Goal: Find specific page/section: Find specific page/section

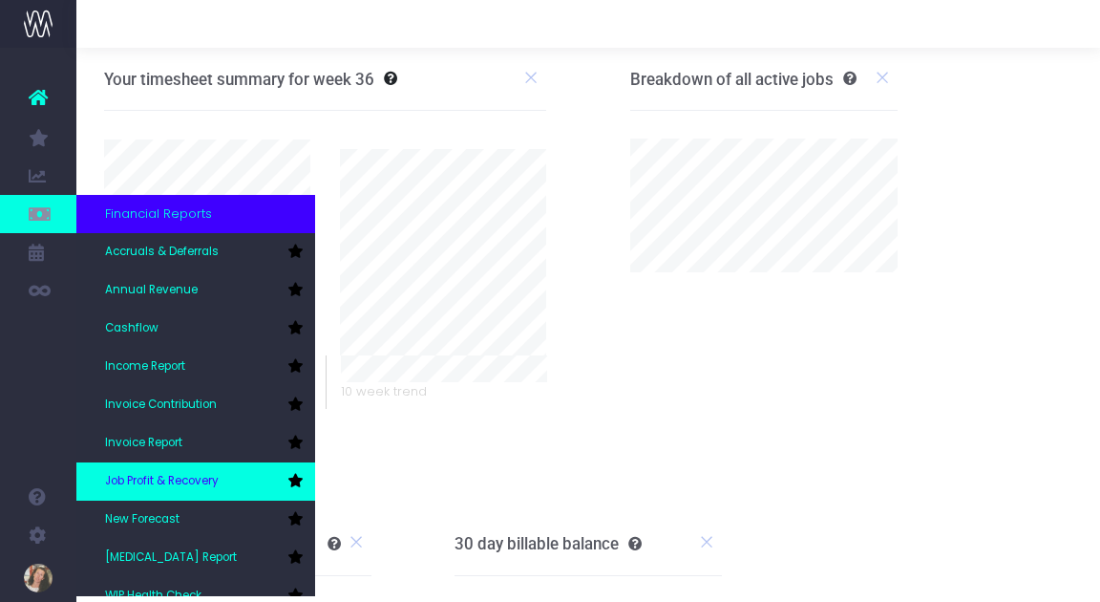
click at [163, 474] on span "Job Profit & Recovery" at bounding box center [162, 481] width 114 height 17
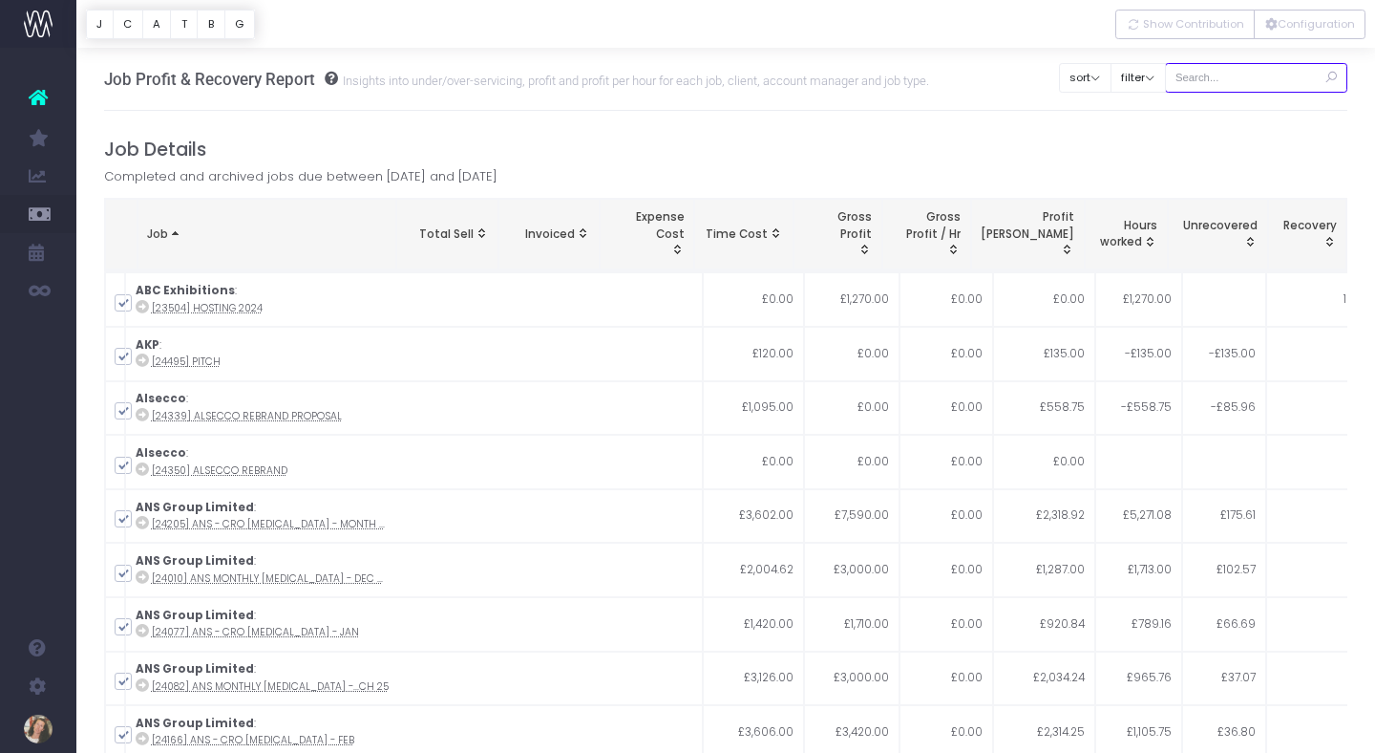
click at [1241, 78] on input "text" at bounding box center [1256, 78] width 183 height 30
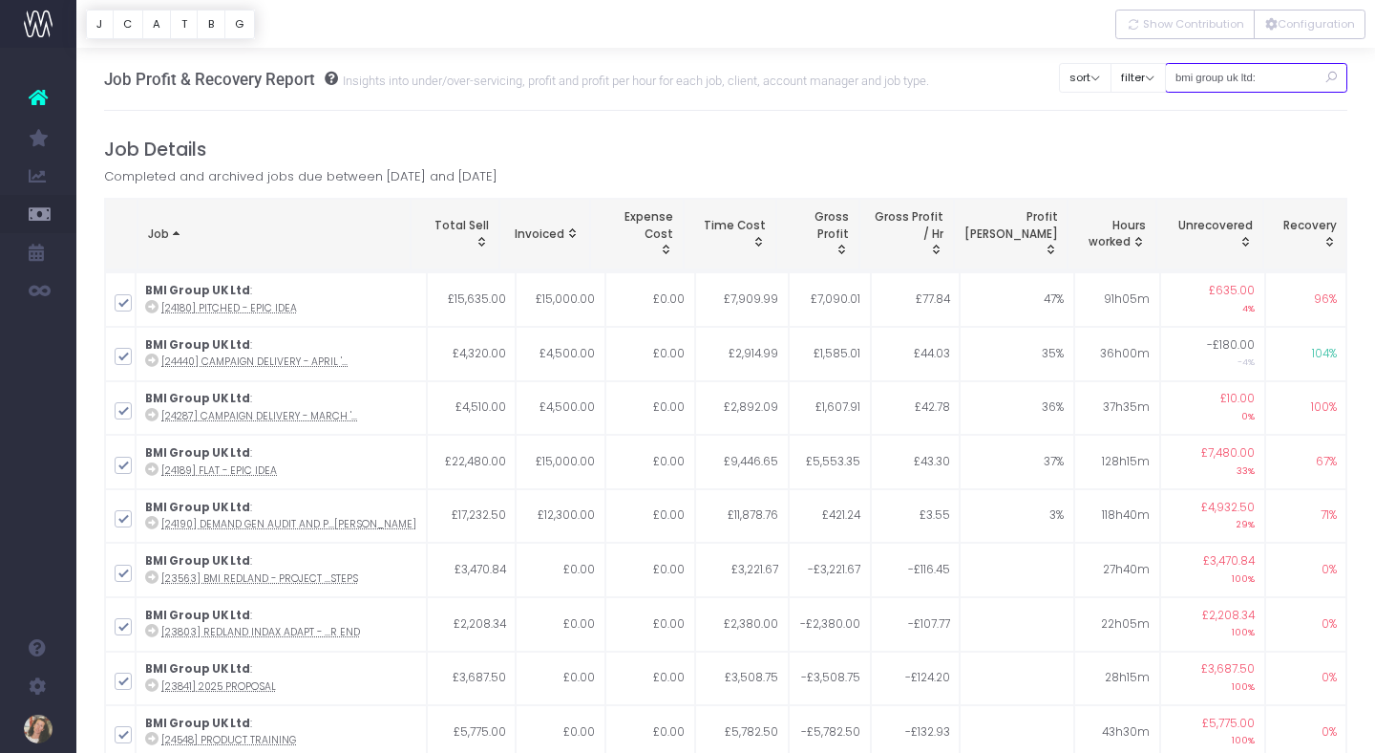
type input "bmi group uk ltd:"
